Goal: Find specific page/section: Find specific page/section

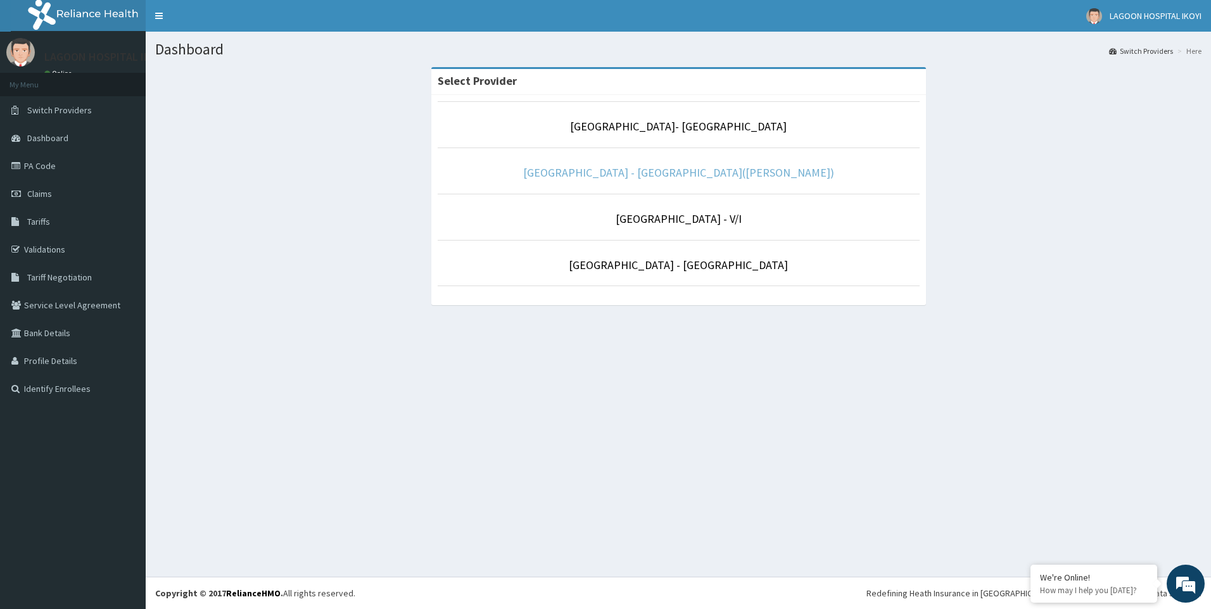
click at [718, 174] on link "[GEOGRAPHIC_DATA] - [GEOGRAPHIC_DATA]([PERSON_NAME])" at bounding box center [678, 172] width 311 height 15
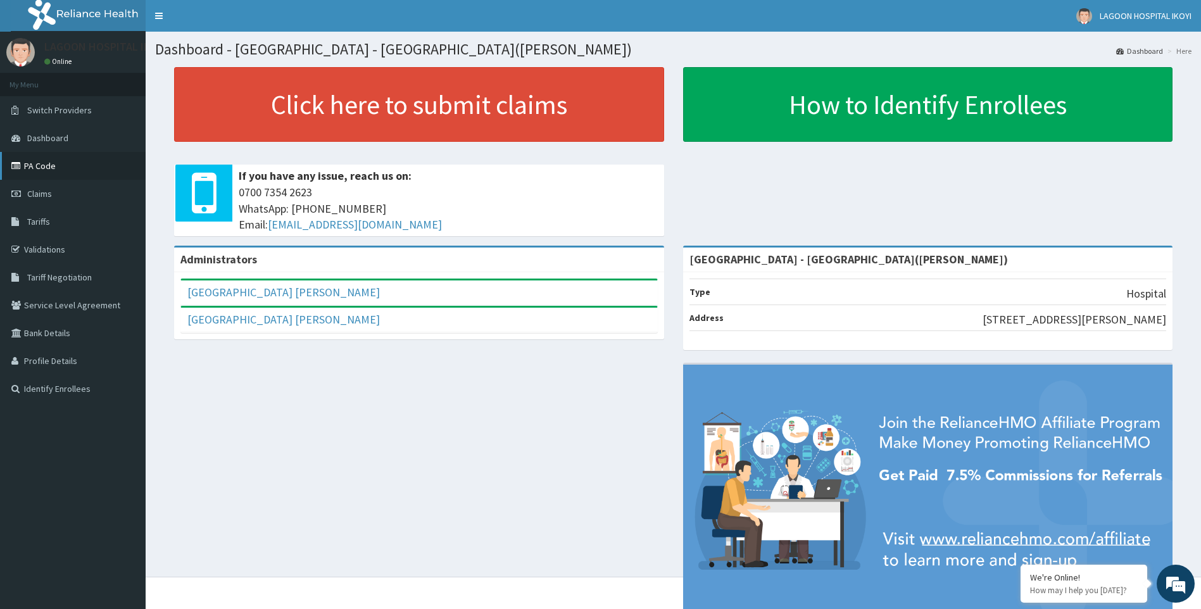
click at [45, 172] on link "PA Code" at bounding box center [73, 166] width 146 height 28
